Goal: Task Accomplishment & Management: Use online tool/utility

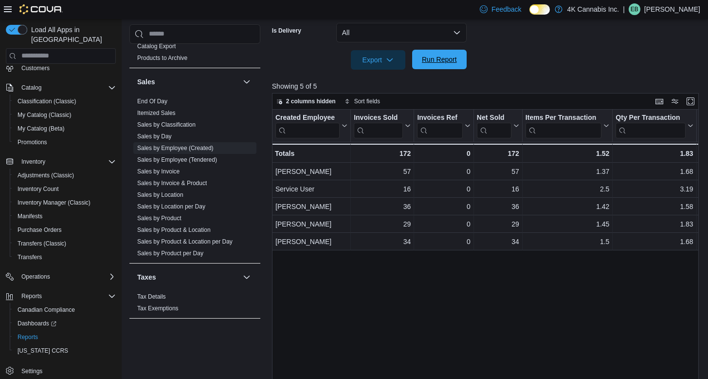
click at [440, 65] on span "Run Report" at bounding box center [439, 59] width 43 height 19
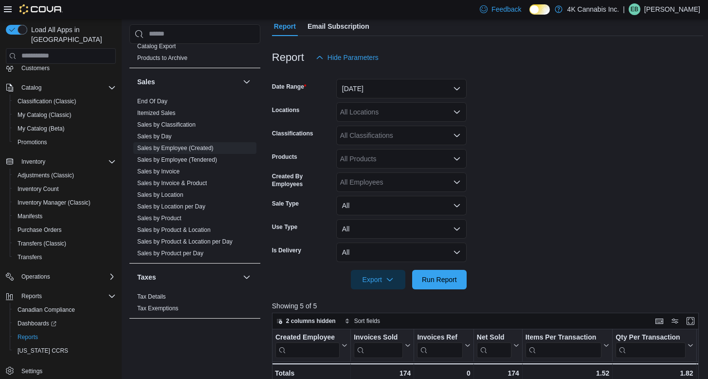
scroll to position [37, 0]
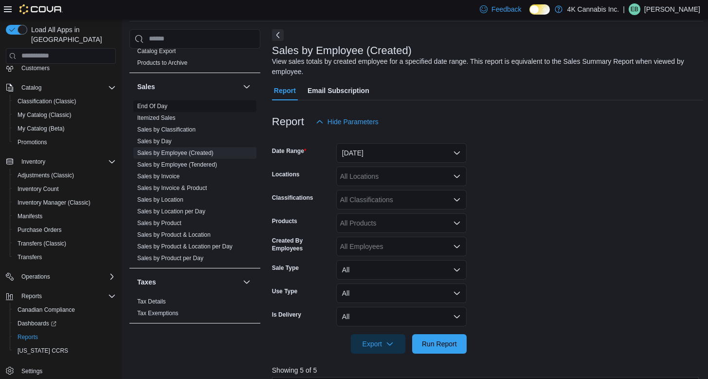
click at [158, 105] on link "End Of Day" at bounding box center [152, 106] width 30 height 7
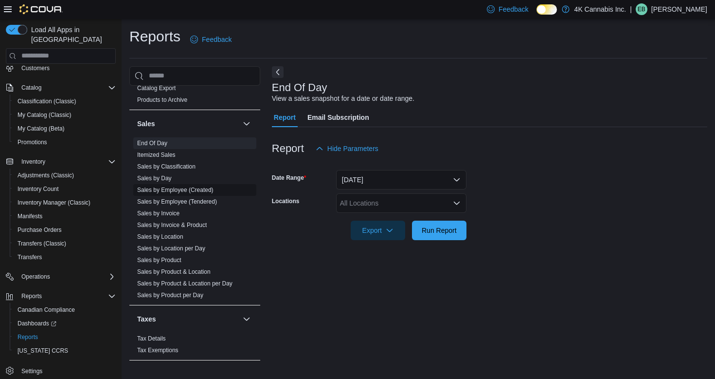
click at [196, 189] on link "Sales by Employee (Created)" at bounding box center [175, 189] width 76 height 7
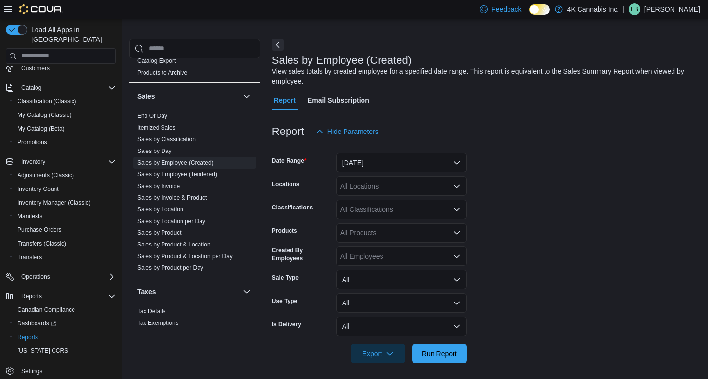
scroll to position [31, 0]
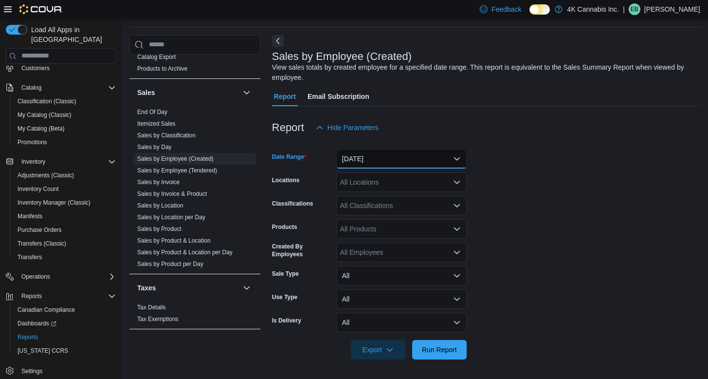
click at [438, 164] on button "[DATE]" at bounding box center [401, 158] width 130 height 19
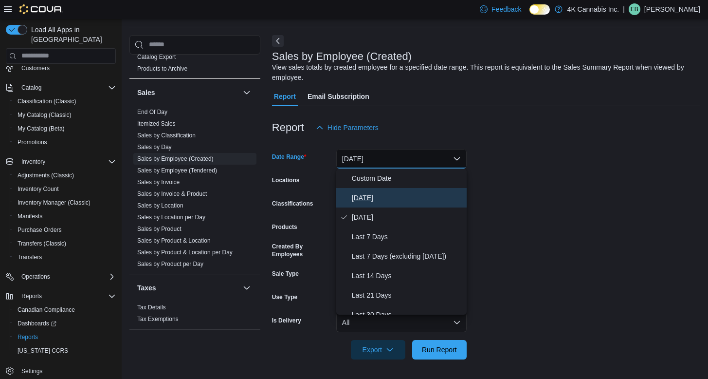
click at [389, 197] on span "[DATE]" at bounding box center [407, 198] width 111 height 12
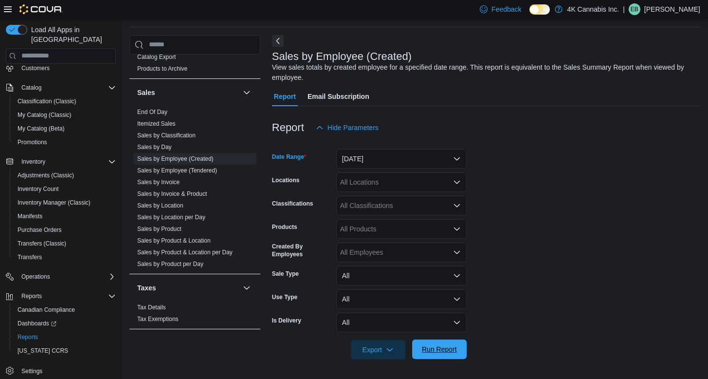
click at [423, 344] on span "Run Report" at bounding box center [439, 348] width 43 height 19
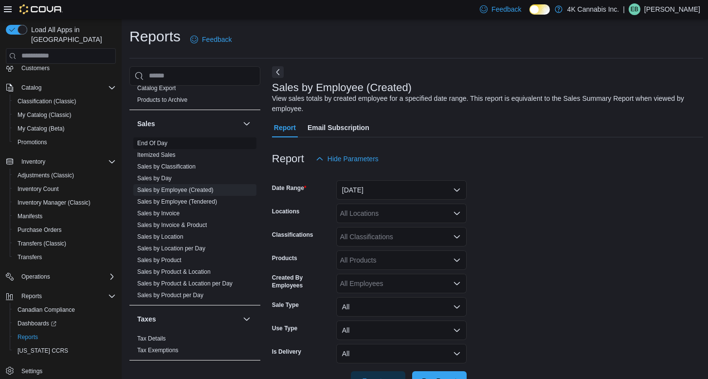
click at [158, 143] on link "End Of Day" at bounding box center [152, 143] width 30 height 7
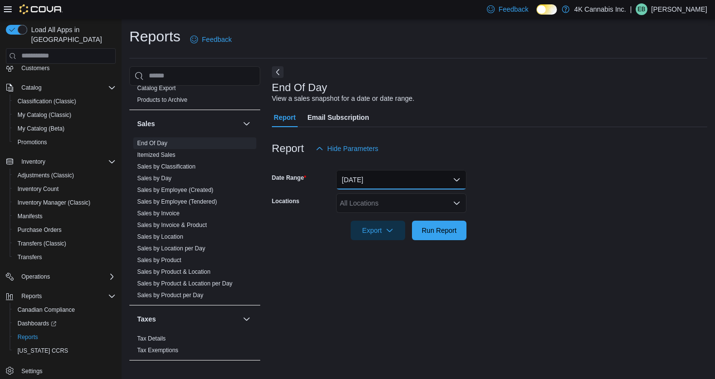
click at [424, 180] on button "[DATE]" at bounding box center [401, 179] width 130 height 19
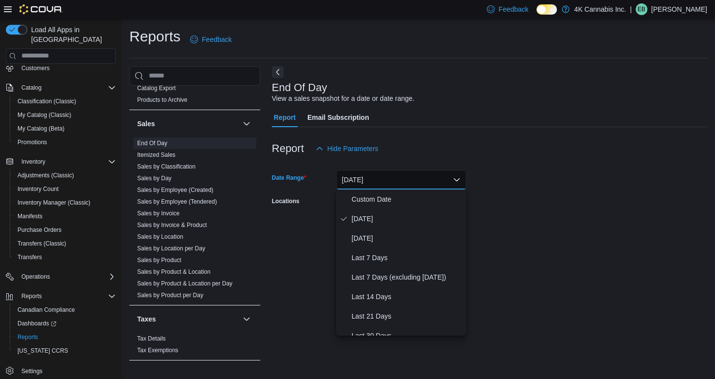
click at [507, 272] on div "End Of Day View a sales snapshot for a date or date range. Report Email Subscri…" at bounding box center [490, 218] width 436 height 304
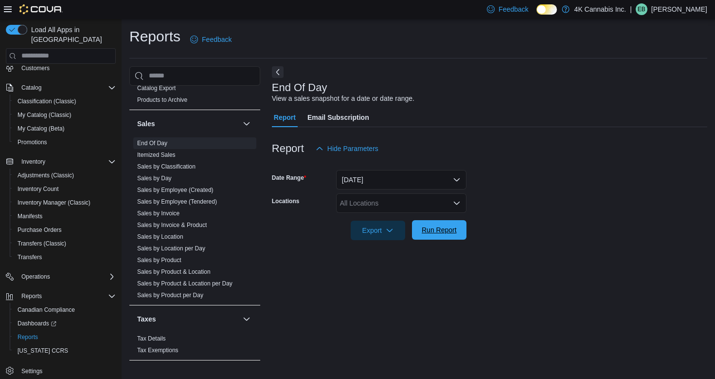
click at [444, 228] on span "Run Report" at bounding box center [439, 230] width 35 height 10
